Goal: Task Accomplishment & Management: Manage account settings

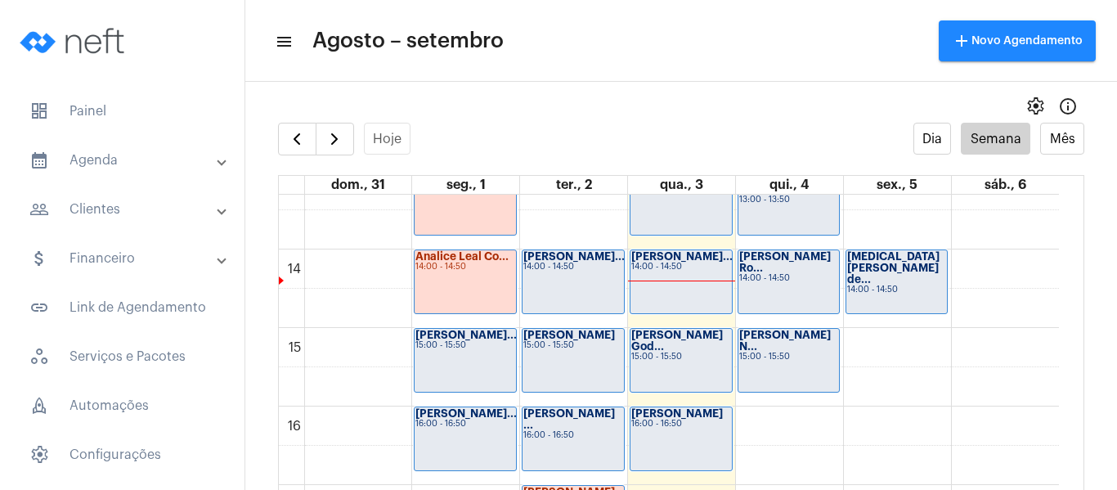
scroll to position [1126, 0]
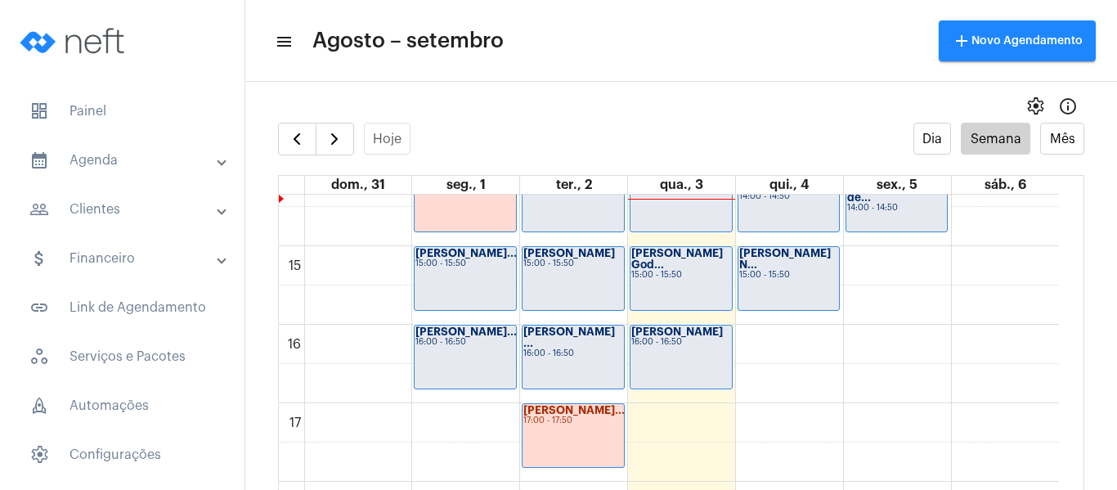
click at [655, 359] on div "[PERSON_NAME] 16:00 - 16:50" at bounding box center [680, 356] width 101 height 63
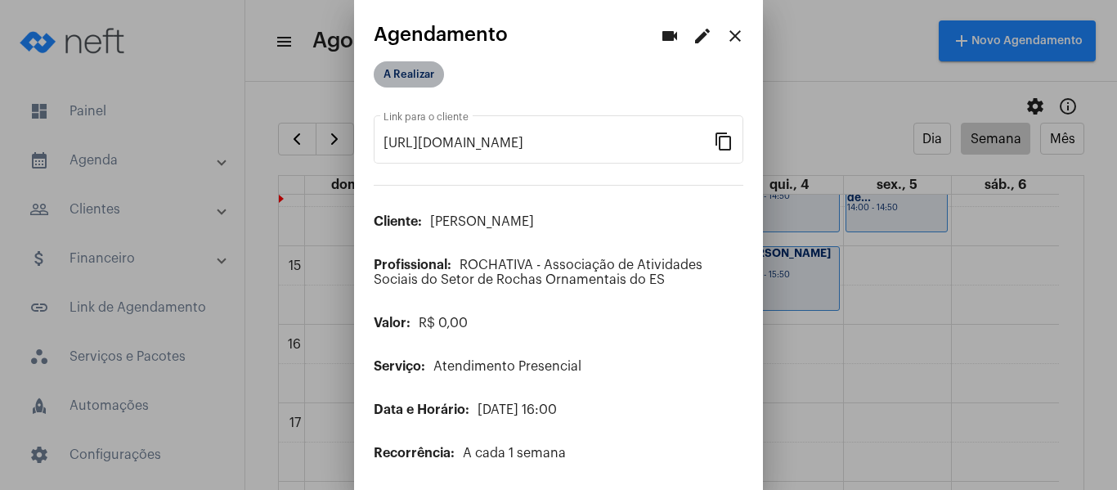
click at [407, 83] on mat-chip "A Realizar" at bounding box center [409, 74] width 70 height 26
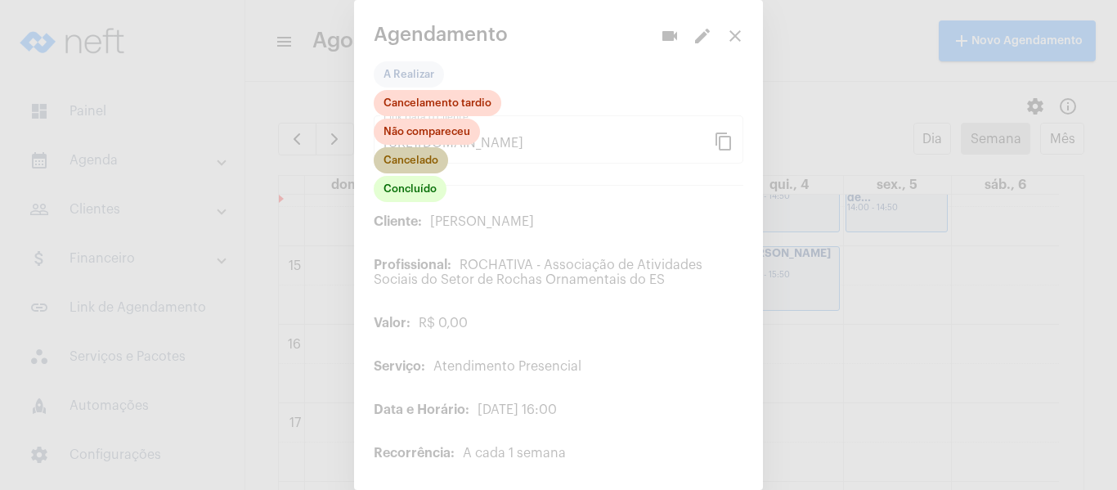
click at [430, 162] on mat-chip "Cancelado" at bounding box center [411, 160] width 74 height 26
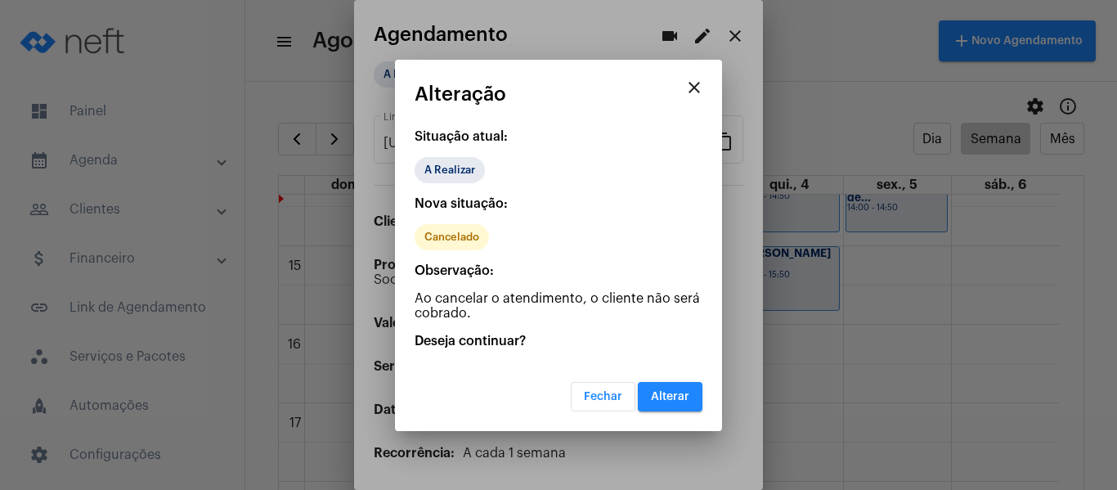
click at [672, 391] on span "Alterar" at bounding box center [670, 396] width 38 height 11
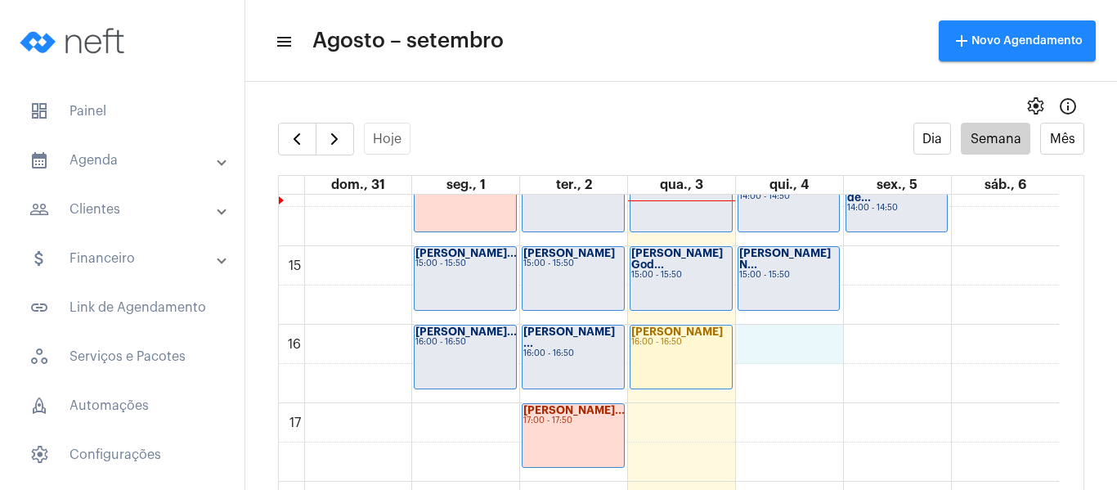
click at [771, 339] on div "00 01 02 03 04 05 06 07 08 09 10 11 12 13 14 15 16 17 18 19 20 21 22 23 Jéssica…" at bounding box center [669, 11] width 780 height 1884
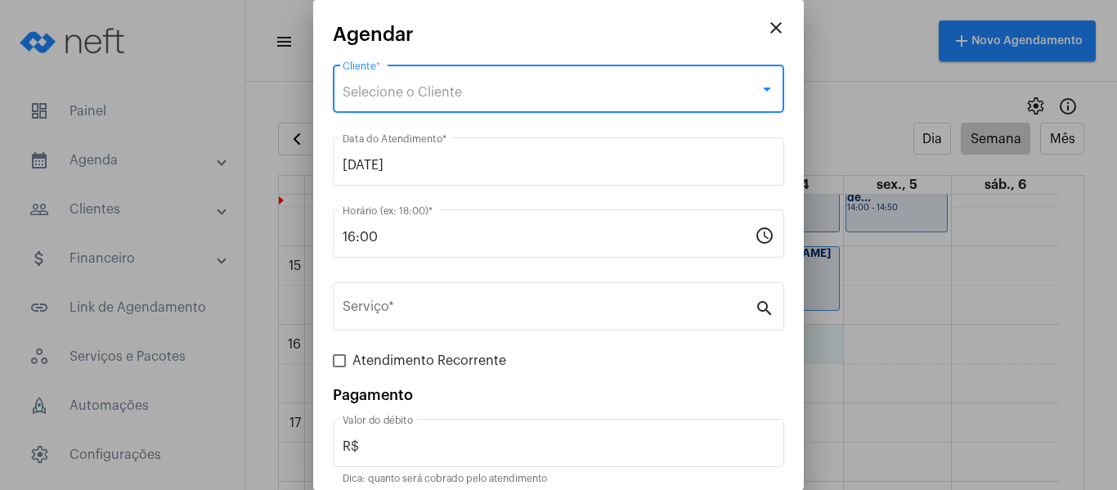
click at [465, 91] on div "Selecione o Cliente" at bounding box center [551, 92] width 417 height 15
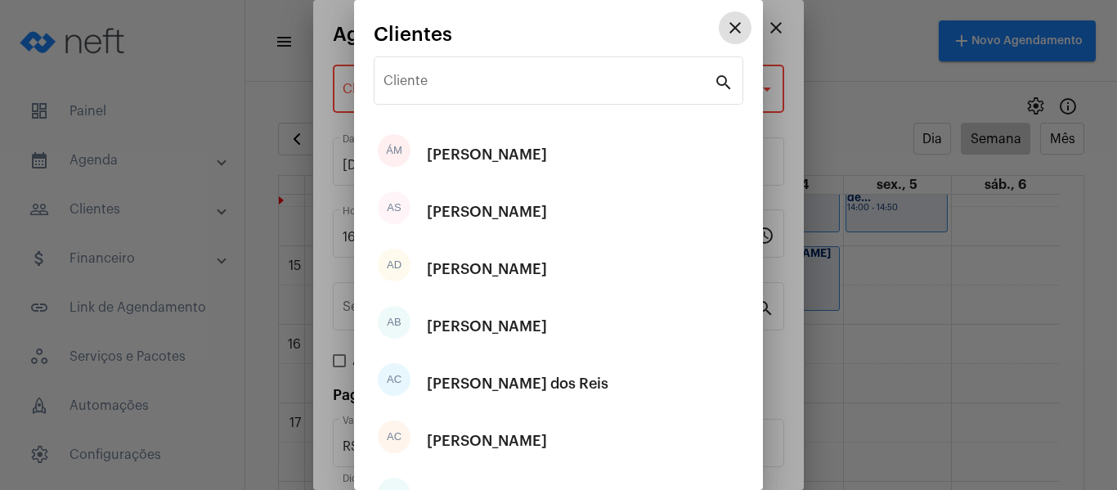
click at [465, 91] on input "Cliente" at bounding box center [548, 84] width 330 height 15
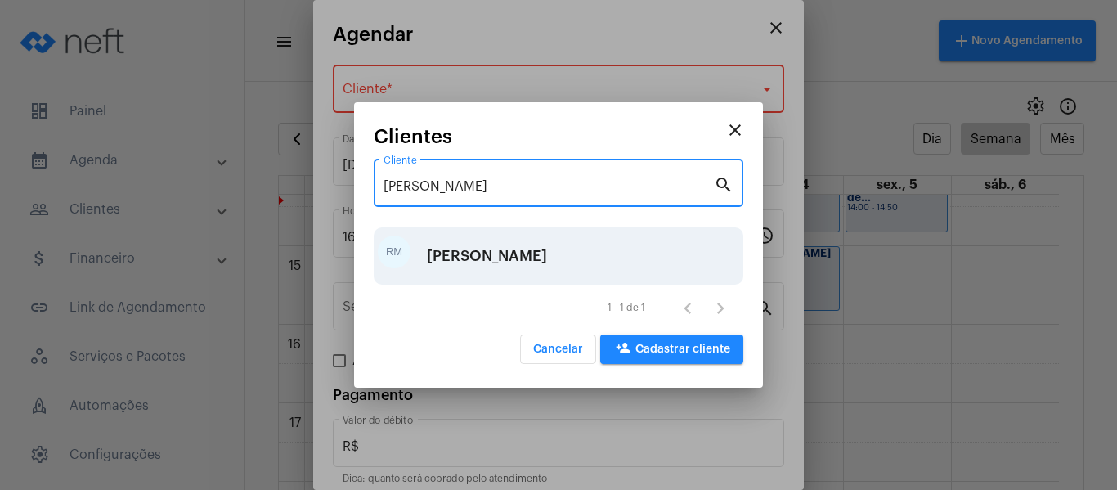
type input "[PERSON_NAME]"
click at [475, 249] on div "[PERSON_NAME]" at bounding box center [487, 255] width 120 height 49
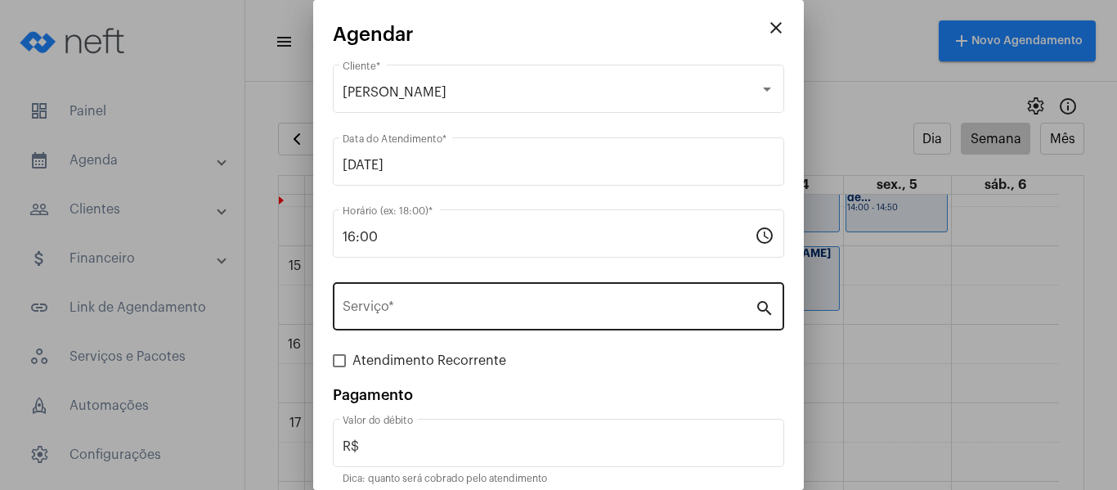
click at [436, 324] on div "Serviço *" at bounding box center [549, 305] width 412 height 52
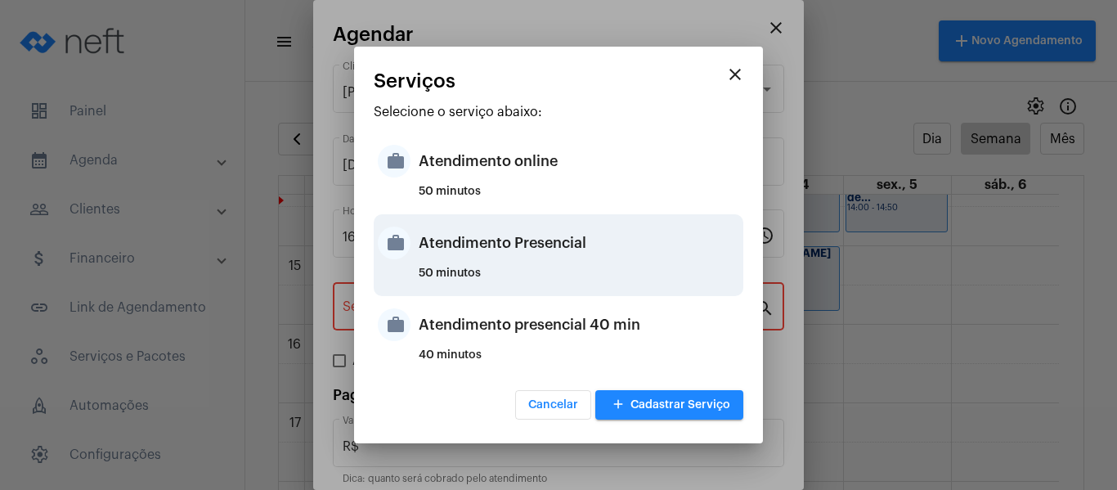
click at [464, 251] on div "Atendimento Presencial" at bounding box center [579, 242] width 321 height 49
type input "Atendimento Presencial"
type input "R$ 0"
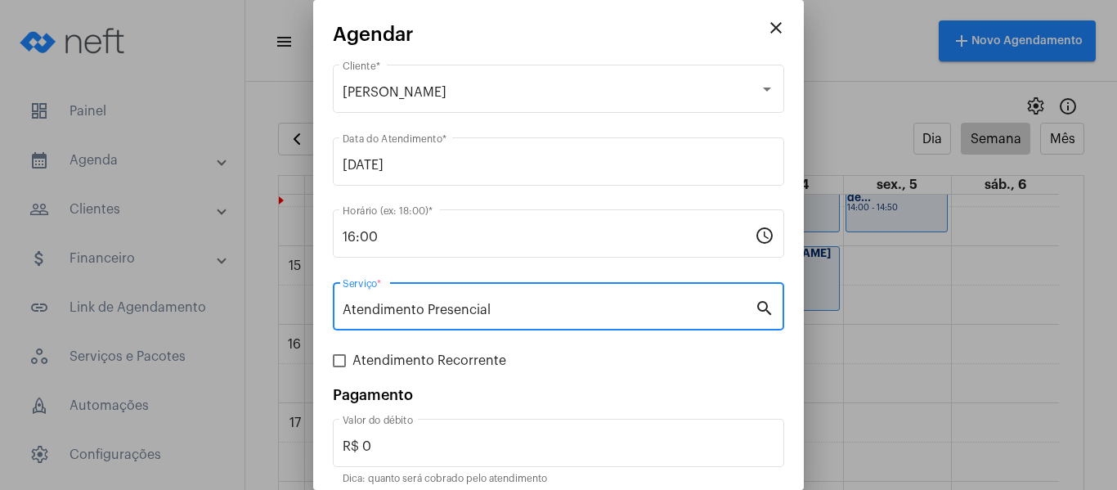
scroll to position [68, 0]
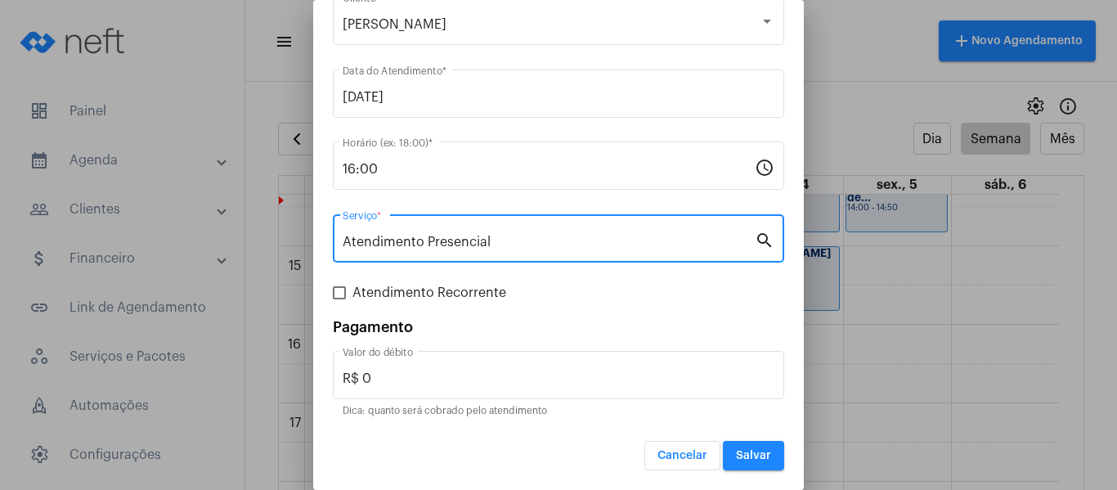
click at [767, 456] on button "Salvar" at bounding box center [753, 455] width 61 height 29
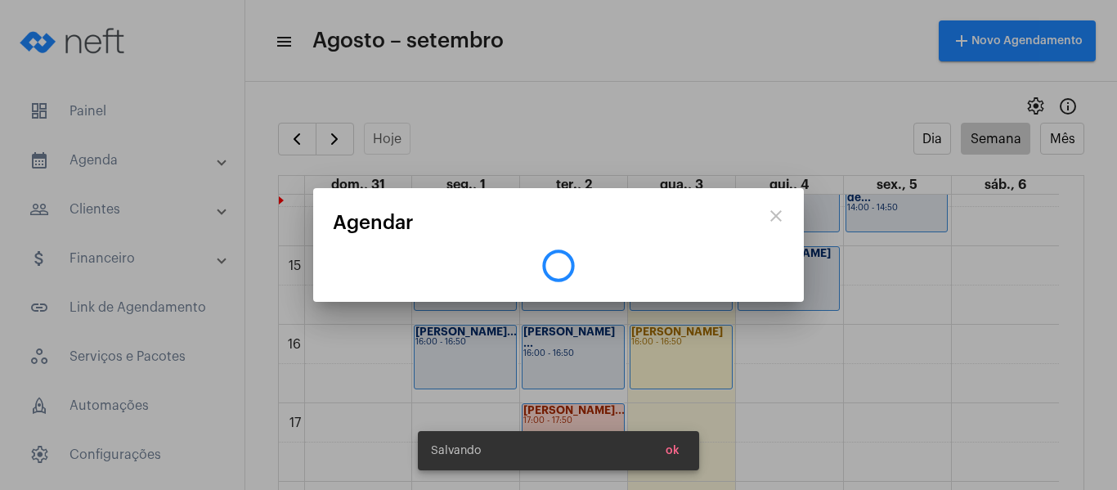
scroll to position [0, 0]
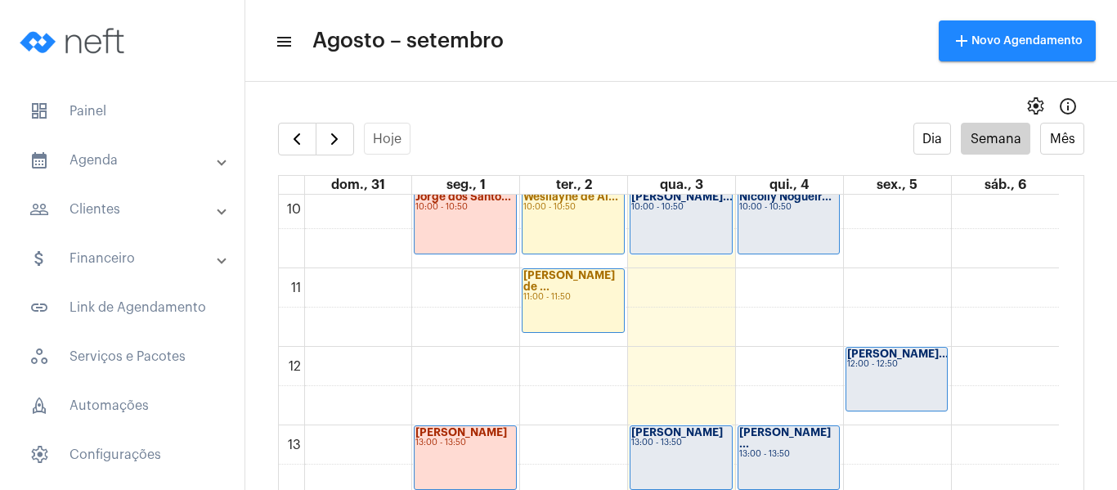
scroll to position [799, 0]
